Goal: Find specific page/section: Find specific page/section

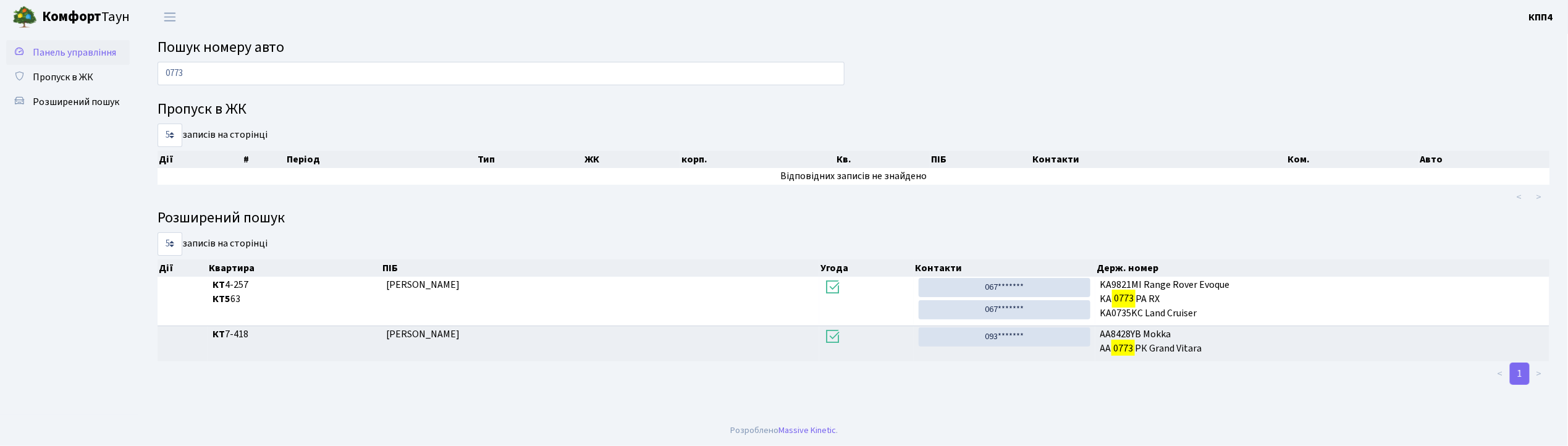
type input "0773"
click at [85, 46] on span "Панель управління" at bounding box center [74, 52] width 83 height 14
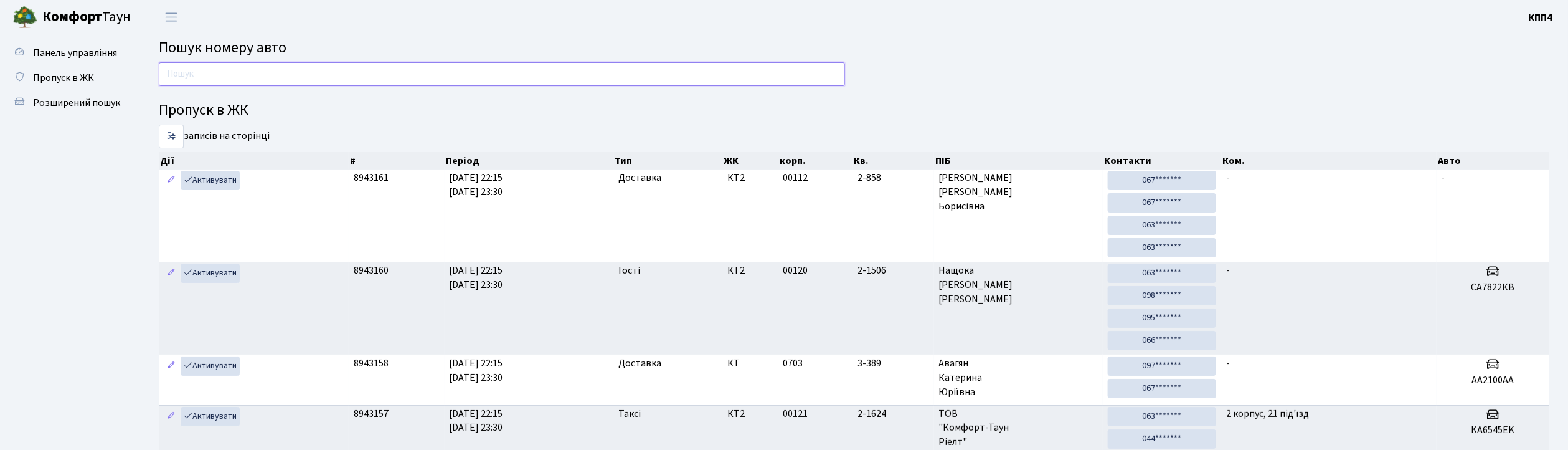
click at [234, 76] on input "text" at bounding box center [502, 74] width 686 height 23
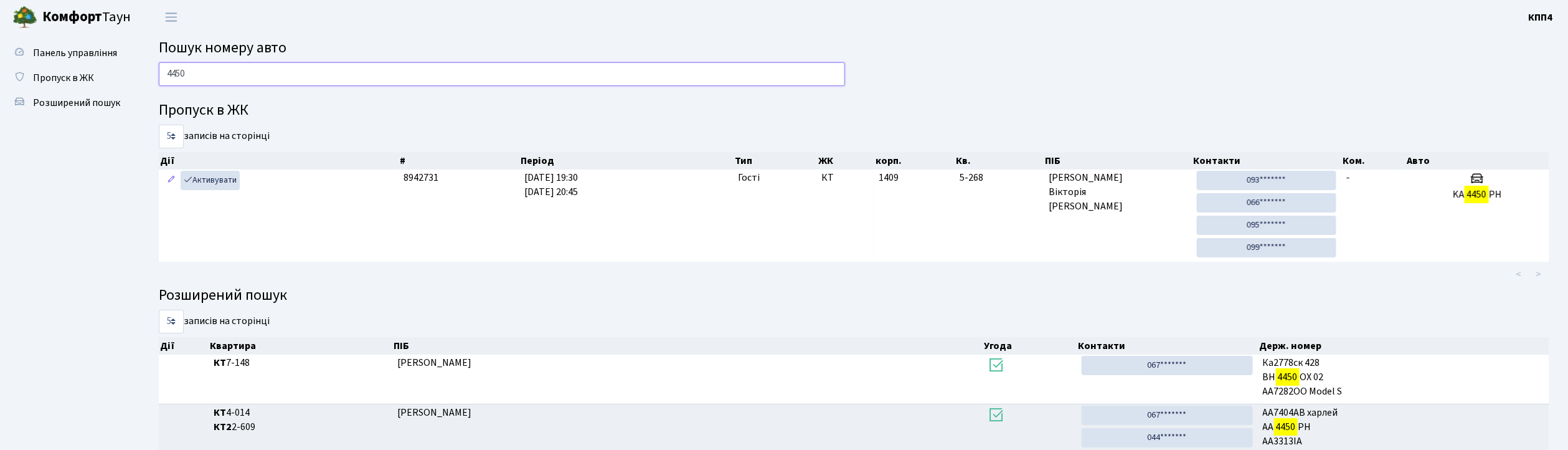
click at [274, 72] on input "4450" at bounding box center [502, 74] width 686 height 23
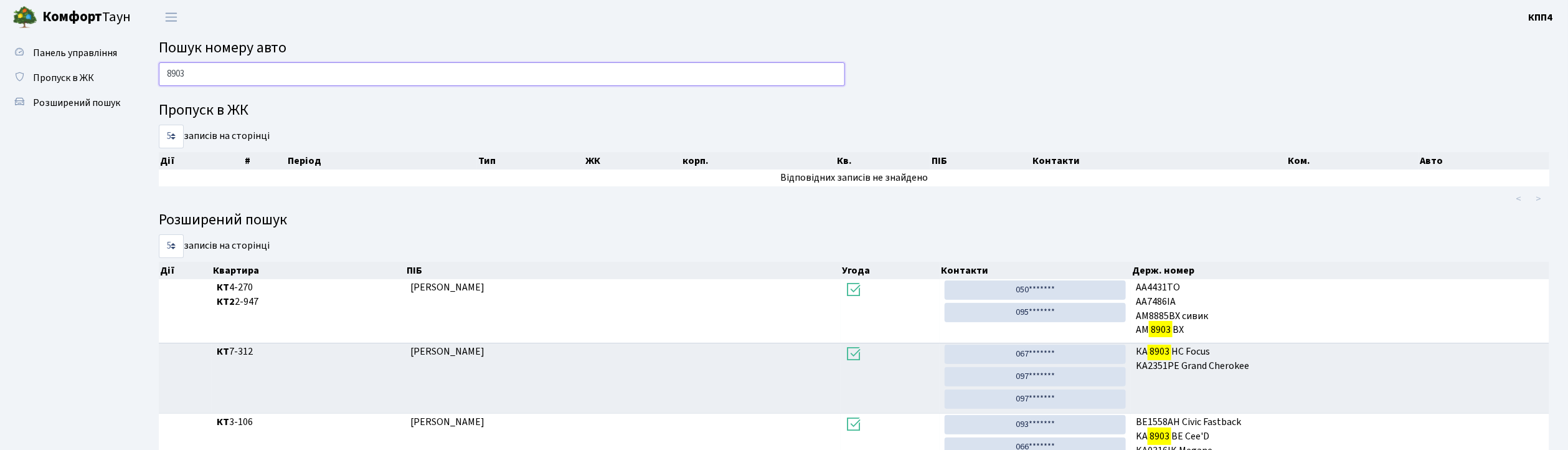
click at [217, 77] on input "8903" at bounding box center [502, 74] width 686 height 23
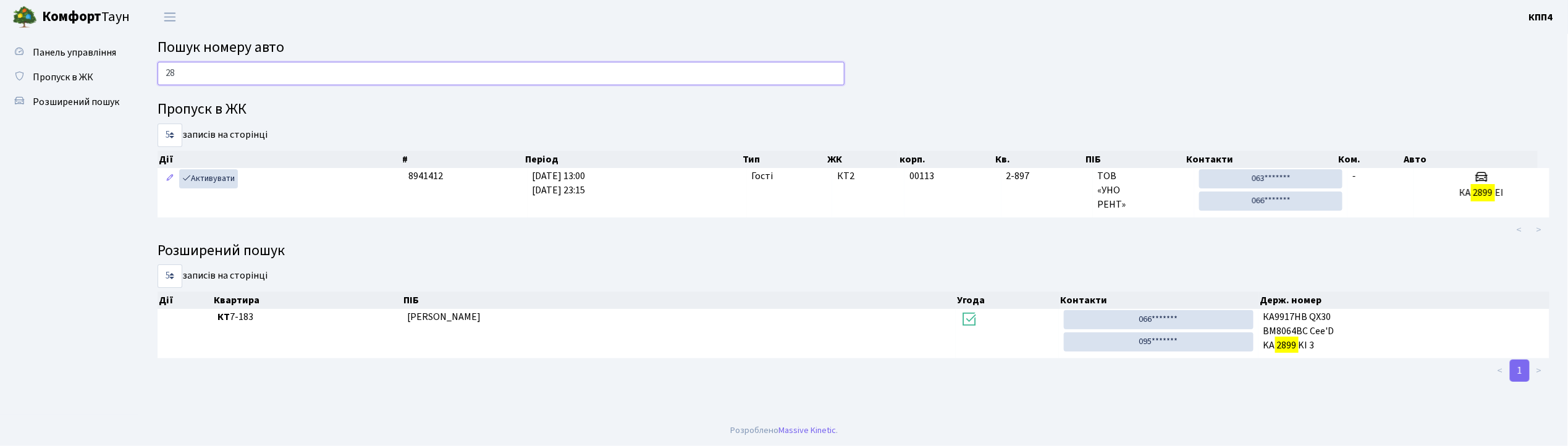
type input "2"
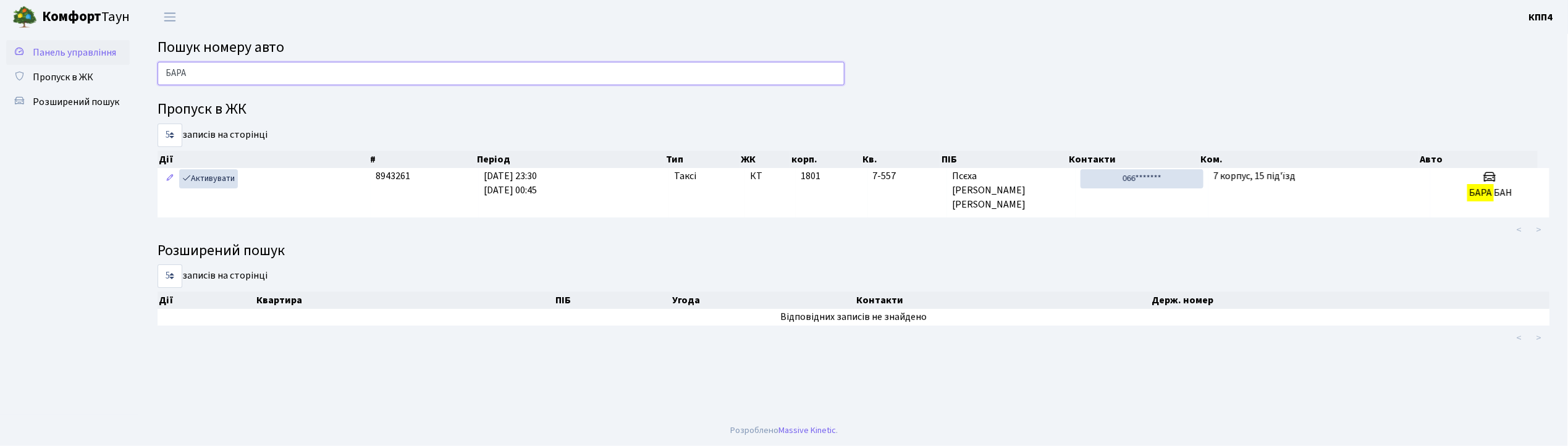
type input "БАРА"
click at [65, 53] on span "Панель управління" at bounding box center [74, 52] width 83 height 14
